Goal: Information Seeking & Learning: Find specific fact

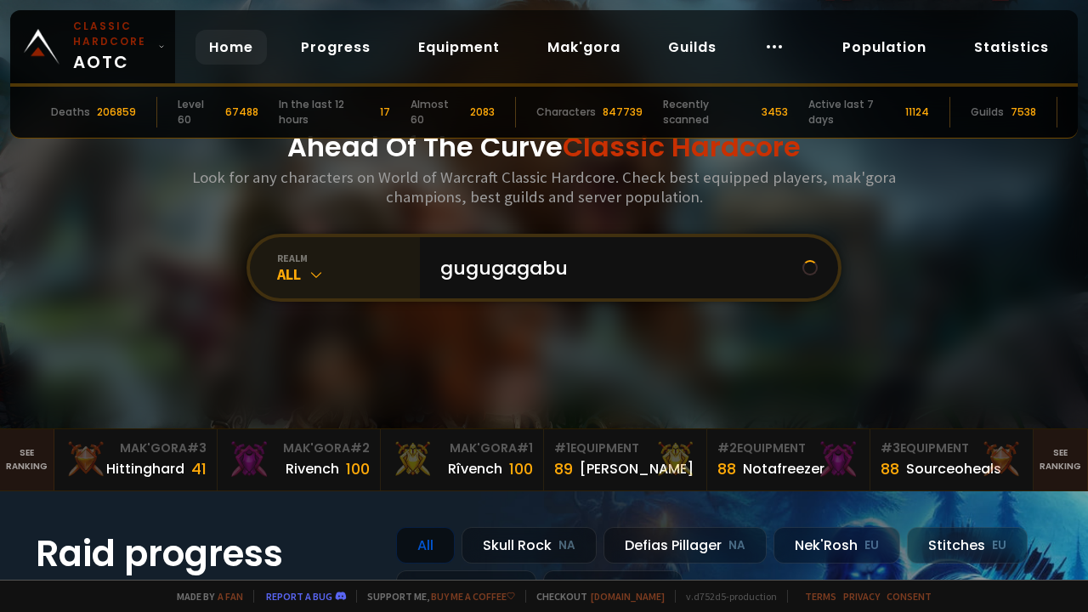
click at [322, 273] on icon at bounding box center [316, 274] width 17 height 17
click at [308, 273] on icon at bounding box center [316, 274] width 17 height 17
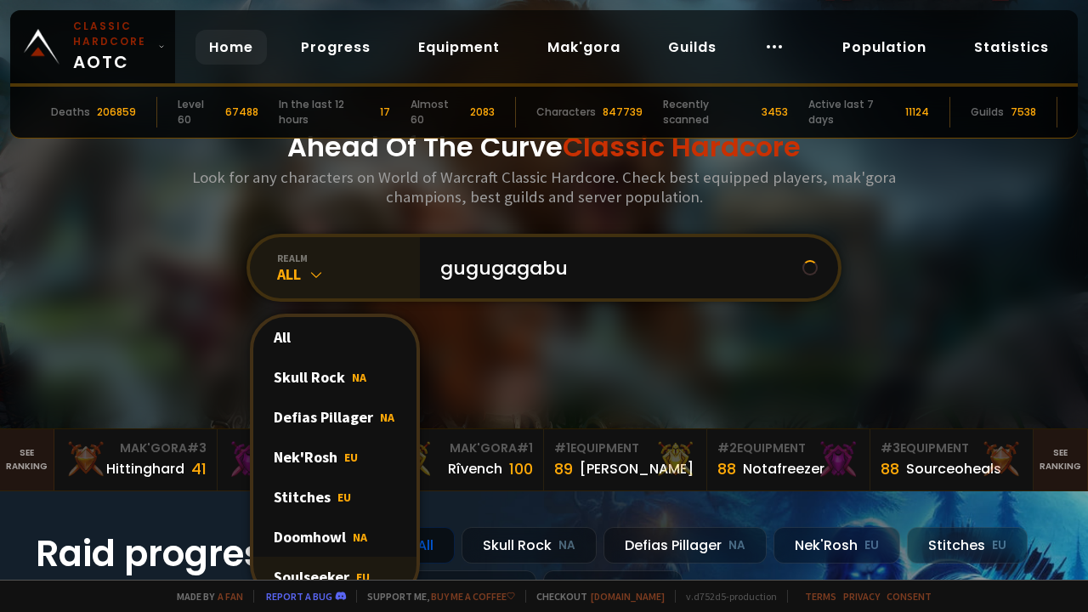
click at [314, 452] on div "Soulseeker EU" at bounding box center [334, 577] width 163 height 40
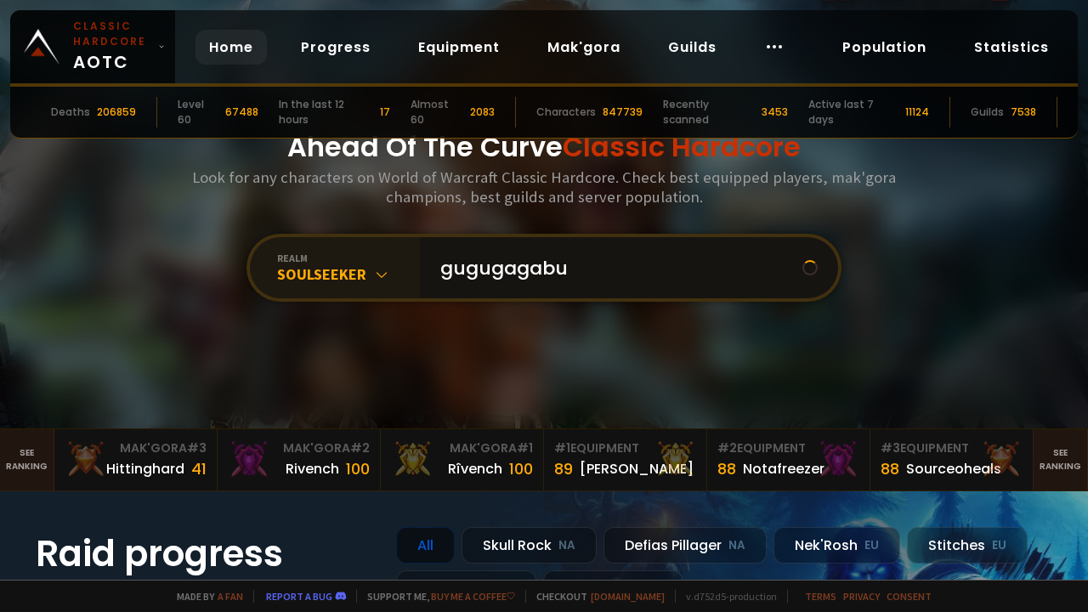
click at [608, 274] on input "gugugagabu" at bounding box center [616, 267] width 372 height 61
click at [576, 257] on input "gugugagabu" at bounding box center [616, 267] width 372 height 61
drag, startPoint x: 568, startPoint y: 274, endPoint x: 286, endPoint y: 249, distance: 283.2
click at [430, 252] on input "gugugagabu" at bounding box center [616, 267] width 372 height 61
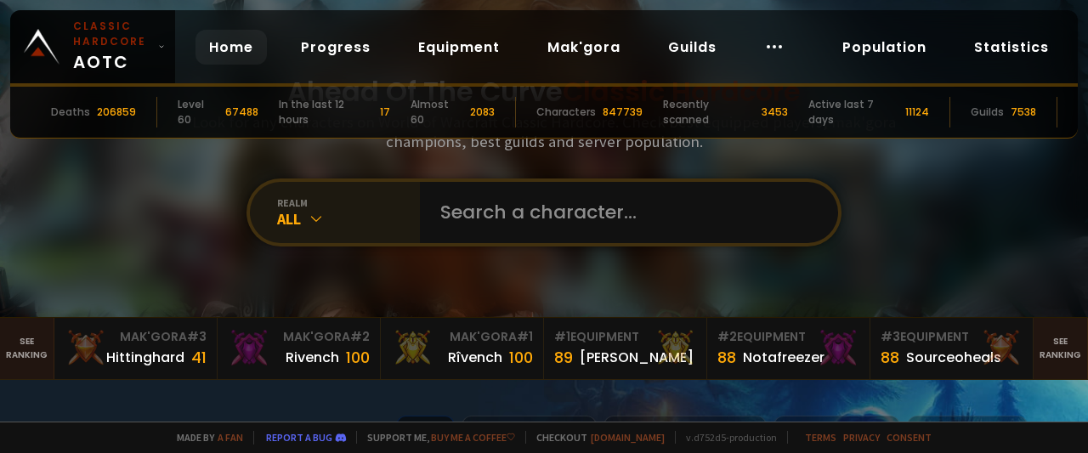
click at [293, 209] on div "realm" at bounding box center [348, 202] width 143 height 13
click at [310, 213] on icon at bounding box center [316, 218] width 17 height 17
click at [295, 205] on div "realm" at bounding box center [348, 202] width 143 height 13
click at [309, 213] on icon at bounding box center [316, 218] width 17 height 17
click at [562, 201] on input "text" at bounding box center [623, 212] width 387 height 61
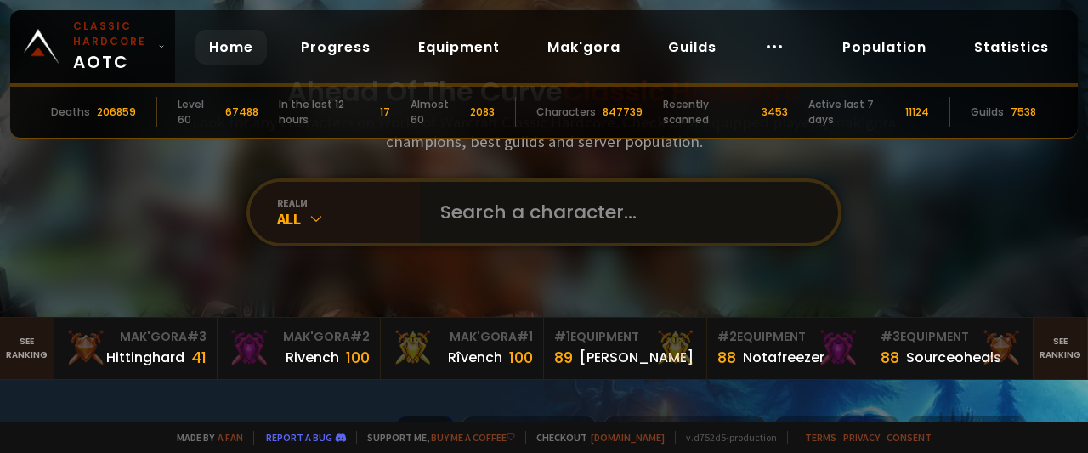
paste input "https://hc.aotc.gg/"
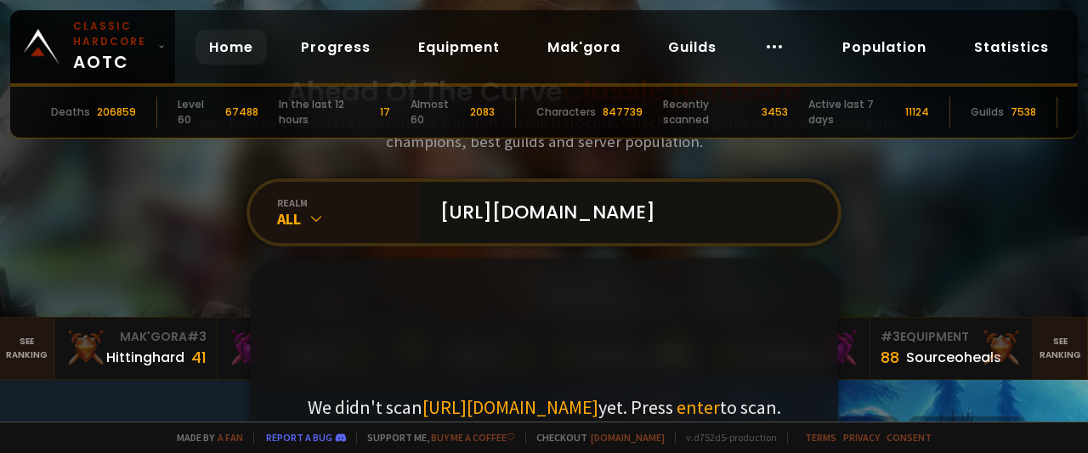
drag, startPoint x: 728, startPoint y: 200, endPoint x: 389, endPoint y: 162, distance: 341.1
click at [430, 182] on input "https://hc.aotc.gg/" at bounding box center [623, 212] width 387 height 61
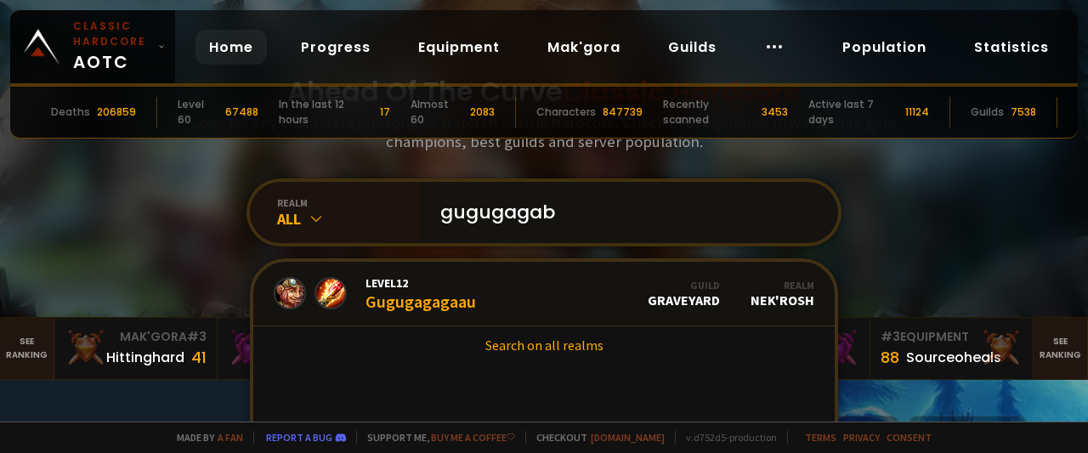
type input "gugugagabu"
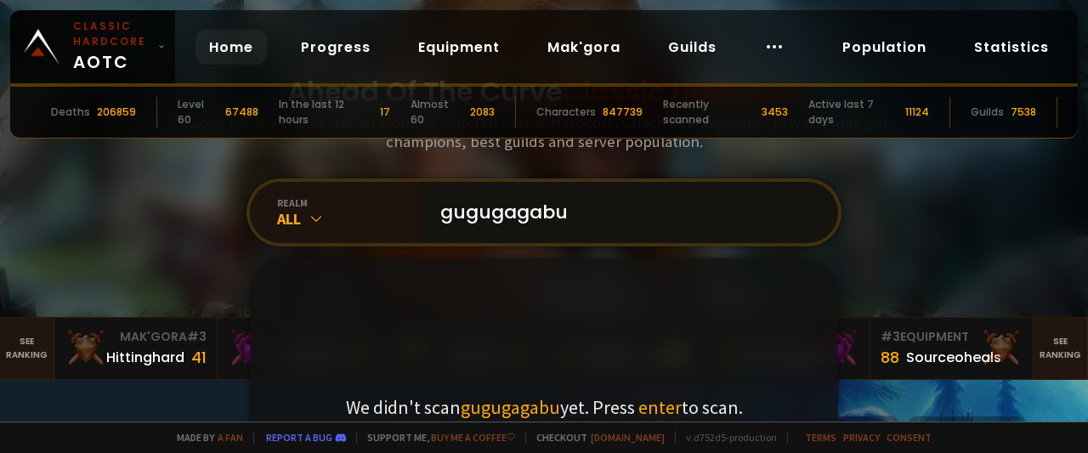
drag, startPoint x: 626, startPoint y: 225, endPoint x: 324, endPoint y: 162, distance: 308.9
click at [430, 182] on input "gugugagabu" at bounding box center [623, 212] width 387 height 61
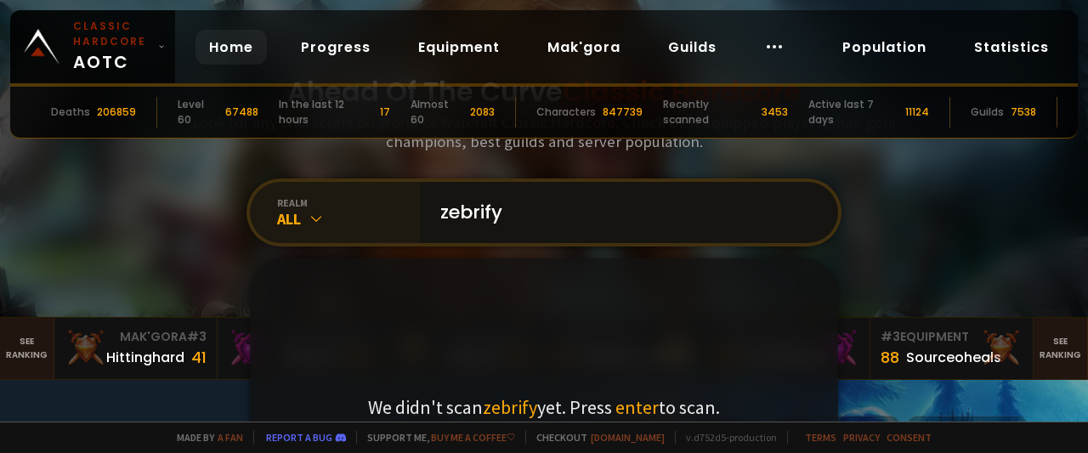
drag, startPoint x: 531, startPoint y: 225, endPoint x: 264, endPoint y: 219, distance: 266.9
click at [430, 220] on input "zebrify" at bounding box center [623, 212] width 387 height 61
type input "zebrify"
click at [321, 226] on icon at bounding box center [316, 218] width 17 height 17
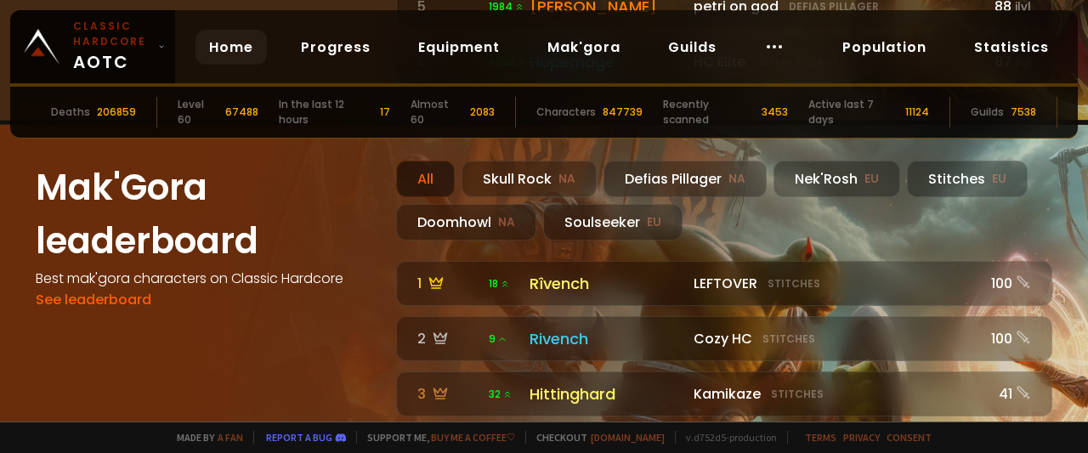
scroll to position [1954, 0]
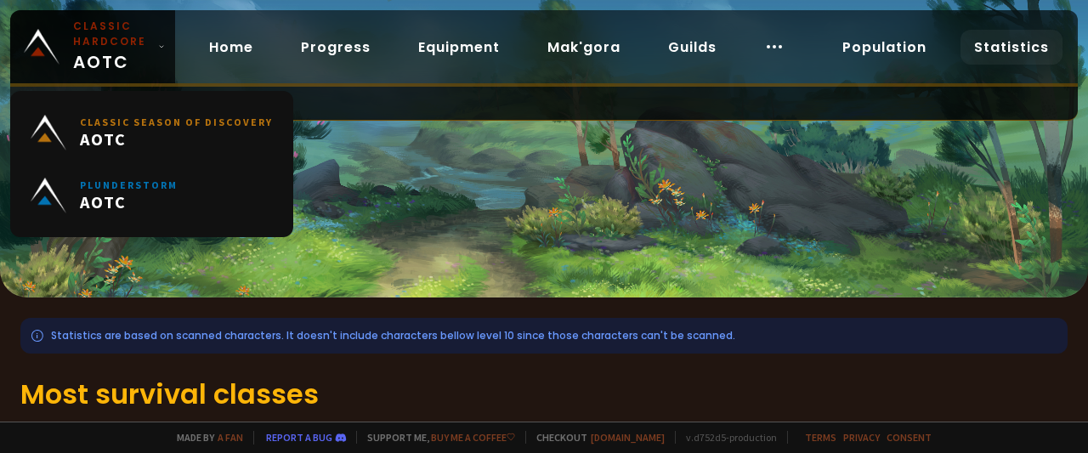
click at [229, 30] on div "Home Progress Equipment Mak'gora Guilds" at bounding box center [496, 47] width 643 height 55
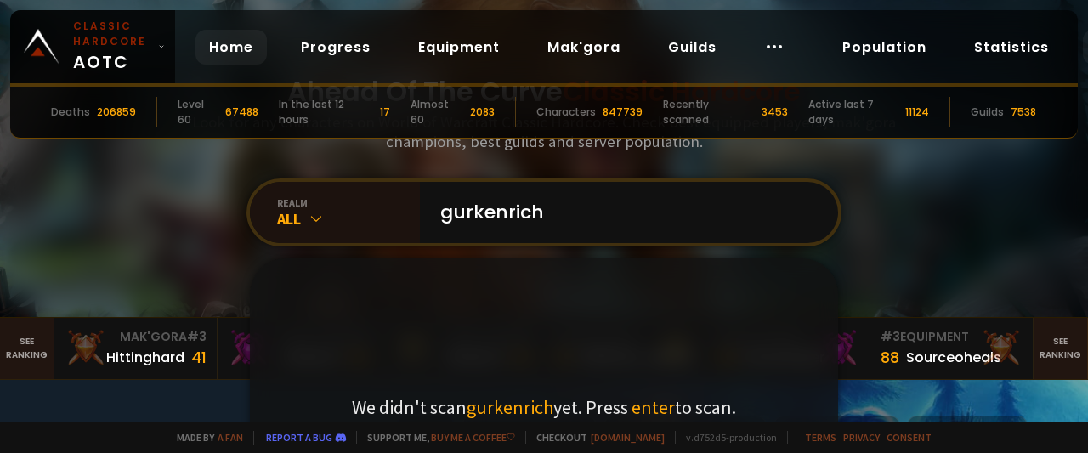
type input "gurkenrich"
click at [633, 202] on input "gurkenrich" at bounding box center [623, 212] width 387 height 61
